Goal: Obtain resource: Download file/media

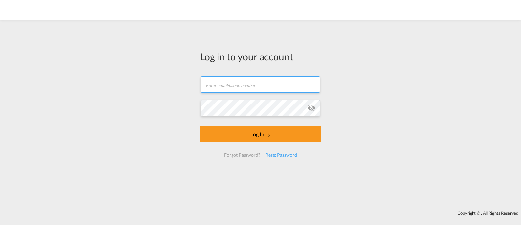
type input "[EMAIL_ADDRESS][DOMAIN_NAME]"
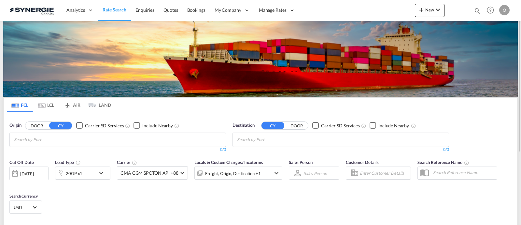
click at [474, 12] on md-icon "icon-magnify" at bounding box center [477, 10] width 7 height 7
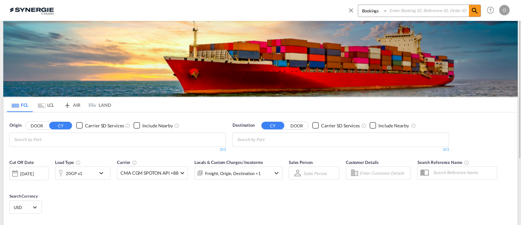
click at [382, 14] on select "Bookings Quotes Enquiries" at bounding box center [373, 11] width 31 height 12
select select "Quotes"
click at [358, 5] on select "Bookings Quotes Enquiries" at bounding box center [373, 11] width 31 height 12
click at [413, 9] on input at bounding box center [428, 10] width 81 height 11
paste input "SYC000011745"
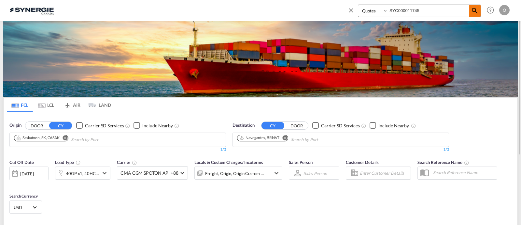
type input "SYC000011745"
click at [472, 10] on md-icon "icon-magnify" at bounding box center [475, 11] width 8 height 8
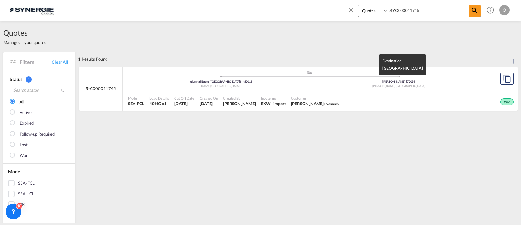
click at [407, 85] on span "[GEOGRAPHIC_DATA]" at bounding box center [410, 86] width 29 height 4
click at [376, 82] on div "[PERSON_NAME] | 72034" at bounding box center [399, 82] width 179 height 4
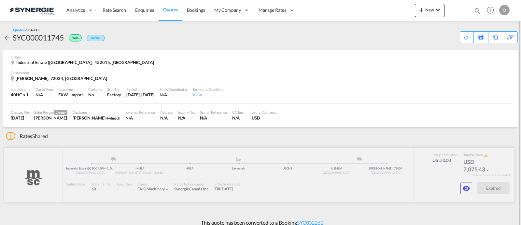
scroll to position [6, 0]
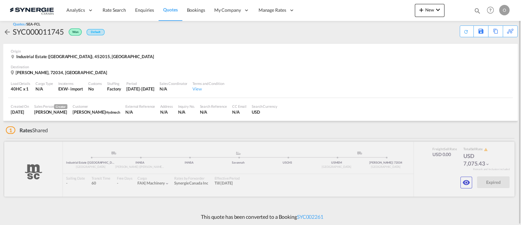
click at [462, 178] on button "button" at bounding box center [467, 182] width 12 height 12
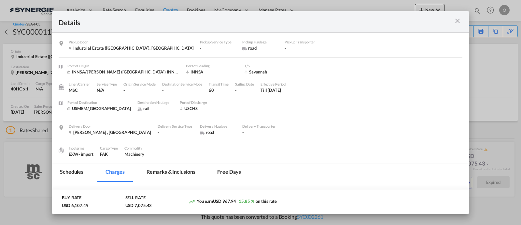
click at [180, 167] on md-tab-item "Remarks & Inclusions" at bounding box center [171, 173] width 64 height 18
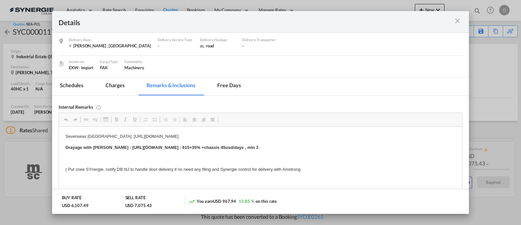
scroll to position [95, 0]
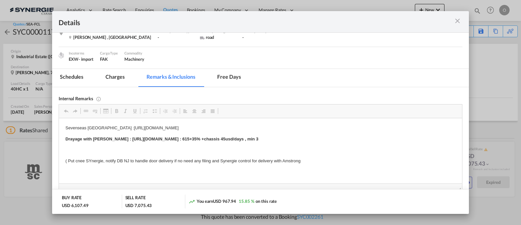
drag, startPoint x: 302, startPoint y: 141, endPoint x: 293, endPoint y: 139, distance: 9.6
drag, startPoint x: 303, startPoint y: 137, endPoint x: 118, endPoint y: 131, distance: 184.8
click at [118, 131] on body "Sevenseas India :https://app.frontapp.com/open/msg_1f7qt1zj?key=iddwOOfaYeJ5XSL…" at bounding box center [260, 144] width 390 height 40
copy strong "https://app.frontapp.com/open/msg_1eyzzi6n?key=ZIRsi9u1K6RdLu3WIkC3qVGSm5OZB5cI"
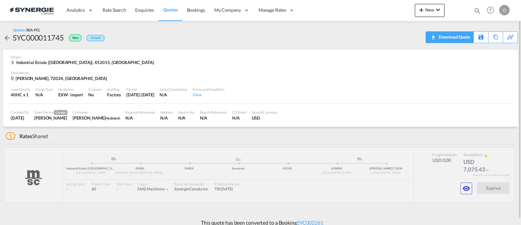
click at [459, 40] on div "Download Quote" at bounding box center [453, 37] width 33 height 10
click at [479, 9] on md-icon "icon-magnify" at bounding box center [477, 10] width 7 height 7
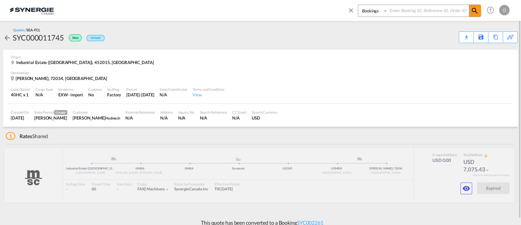
click at [393, 14] on input at bounding box center [428, 10] width 81 height 11
click at [377, 14] on select "Bookings Quotes Enquiries" at bounding box center [373, 11] width 31 height 12
select select "Quotes"
click at [358, 5] on select "Bookings Quotes Enquiries" at bounding box center [373, 11] width 31 height 12
drag, startPoint x: 423, startPoint y: 4, endPoint x: 425, endPoint y: 7, distance: 3.8
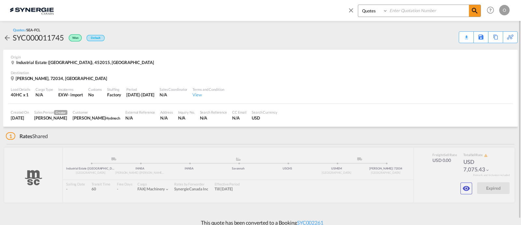
click at [423, 4] on div "Bookings Quotes Enquiries Help Resources Product Release O My Profile Logout" at bounding box center [428, 10] width 168 height 20
click at [425, 8] on input at bounding box center [428, 10] width 81 height 11
paste input "SYC000012336"
type input "SYC000012336"
click at [481, 11] on span at bounding box center [475, 11] width 12 height 12
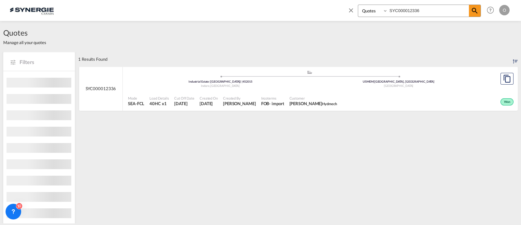
click at [436, 80] on div "USMEM | Memphis, TN" at bounding box center [399, 82] width 179 height 4
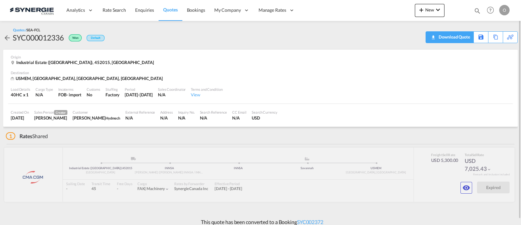
click at [463, 39] on div "Download Quote" at bounding box center [453, 37] width 33 height 10
